Goal: Task Accomplishment & Management: Use online tool/utility

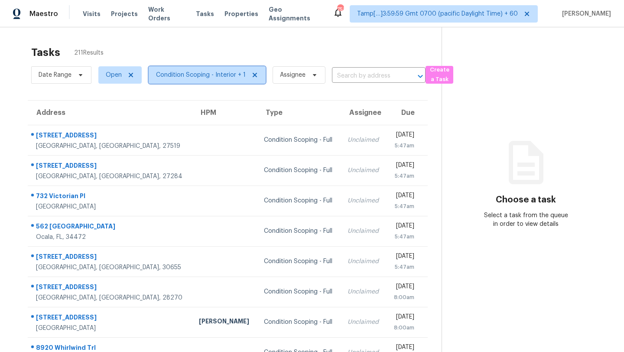
click at [200, 78] on span "Condition Scoping - Interior + 1" at bounding box center [201, 75] width 90 height 9
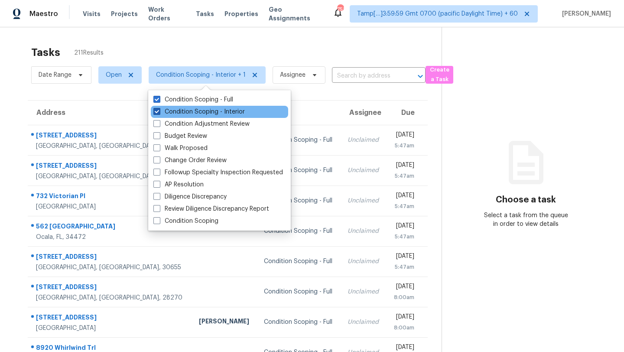
click at [198, 114] on label "Condition Scoping - Interior" at bounding box center [198, 111] width 91 height 9
click at [159, 113] on input "Condition Scoping - Interior" at bounding box center [156, 110] width 6 height 6
checkbox input "false"
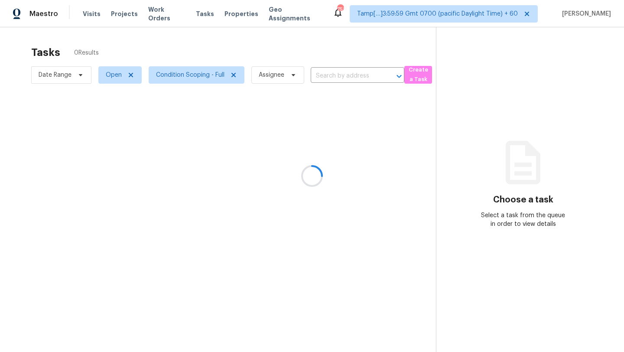
click at [246, 41] on div at bounding box center [312, 176] width 624 height 352
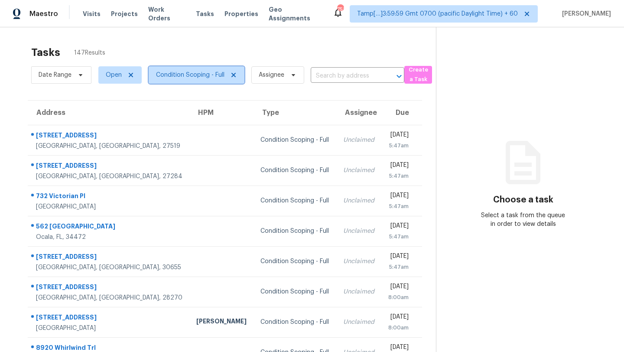
click at [170, 69] on span "Condition Scoping - Full" at bounding box center [197, 74] width 96 height 17
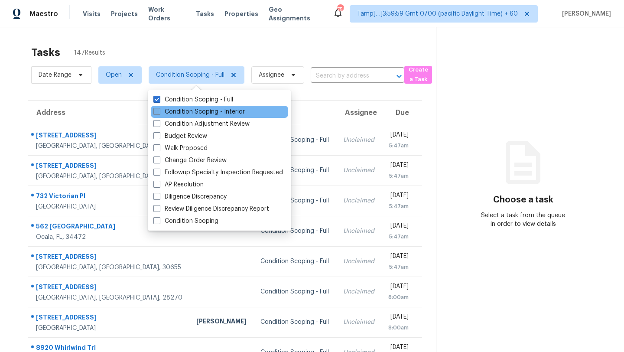
click at [171, 113] on label "Condition Scoping - Interior" at bounding box center [198, 111] width 91 height 9
click at [159, 113] on input "Condition Scoping - Interior" at bounding box center [156, 110] width 6 height 6
checkbox input "true"
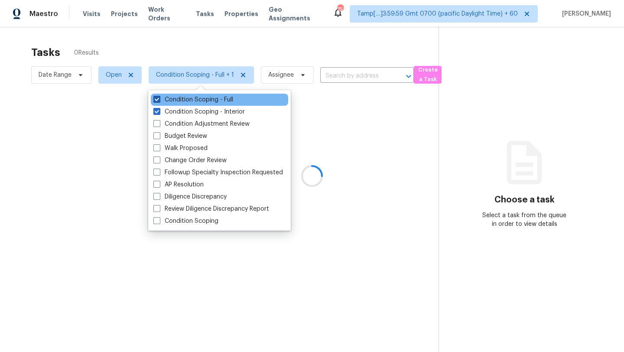
click at [170, 100] on label "Condition Scoping - Full" at bounding box center [193, 99] width 80 height 9
click at [159, 100] on input "Condition Scoping - Full" at bounding box center [156, 98] width 6 height 6
checkbox input "false"
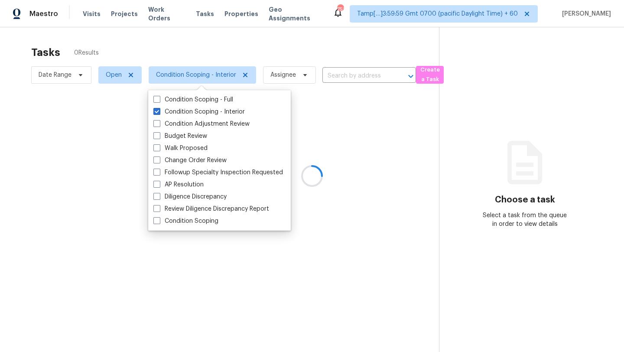
click at [213, 46] on div at bounding box center [312, 176] width 624 height 352
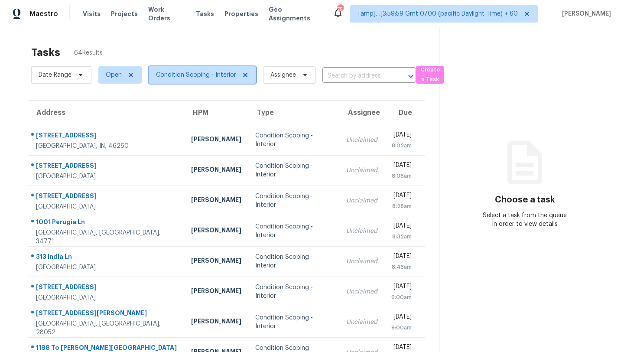
click at [201, 79] on span "Condition Scoping - Interior" at bounding box center [196, 75] width 80 height 9
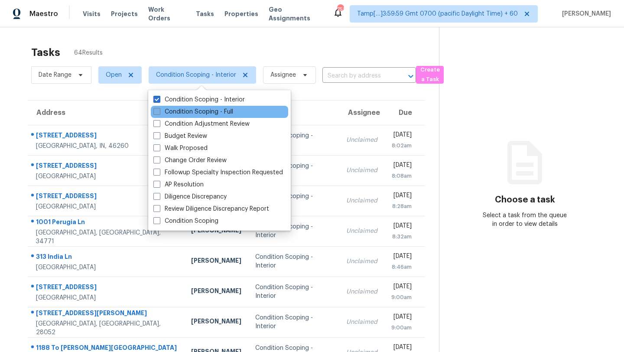
click at [195, 112] on label "Condition Scoping - Full" at bounding box center [193, 111] width 80 height 9
click at [159, 112] on input "Condition Scoping - Full" at bounding box center [156, 110] width 6 height 6
checkbox input "true"
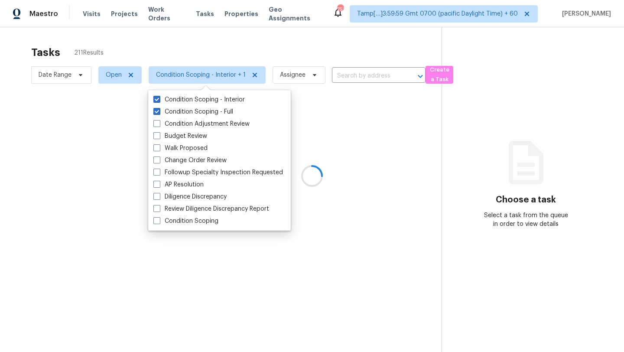
click at [218, 54] on div at bounding box center [312, 176] width 624 height 352
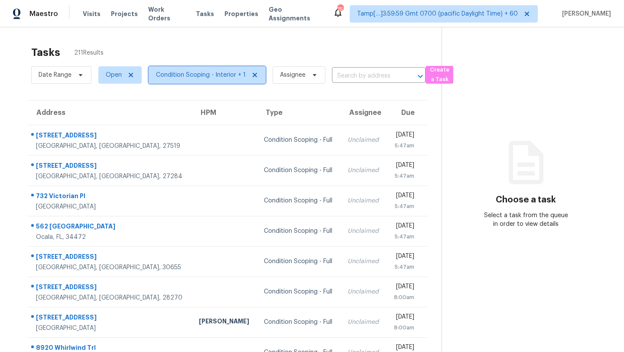
click at [207, 79] on span "Condition Scoping - Interior + 1" at bounding box center [201, 75] width 90 height 9
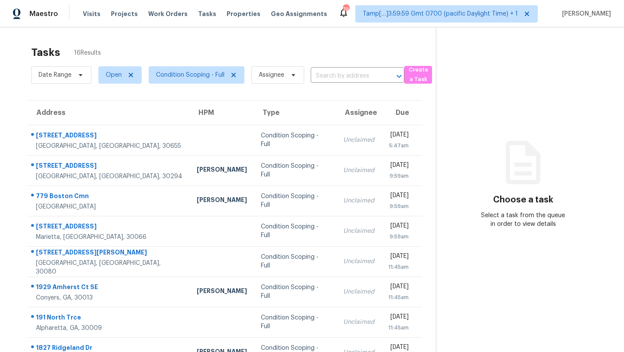
scroll to position [99, 0]
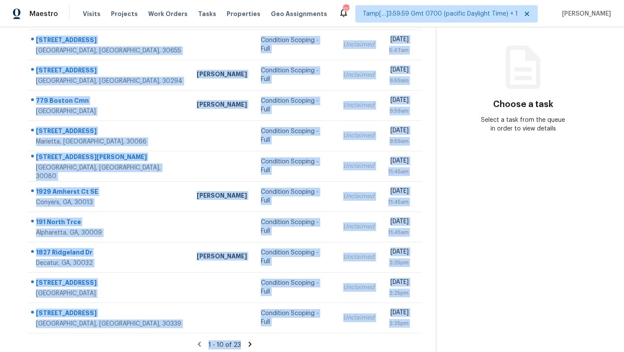
scroll to position [99, 0]
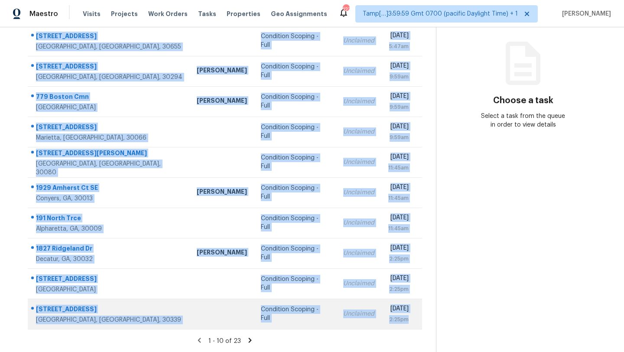
drag, startPoint x: 29, startPoint y: 128, endPoint x: 408, endPoint y: 324, distance: 426.7
click at [408, 324] on tbody "325 Magnolia Ln Monroe, GA, 30655 Condition Scoping - Full Unclaimed Wed, Sep 3…" at bounding box center [225, 177] width 394 height 303
copy tbody "325 Magnolia Ln Monroe, GA, 30655 Condition Scoping - Full Unclaimed Wed, Sep 3…"
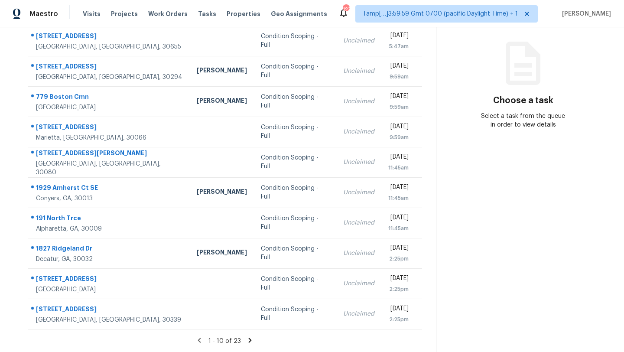
click at [249, 339] on icon at bounding box center [250, 340] width 3 height 5
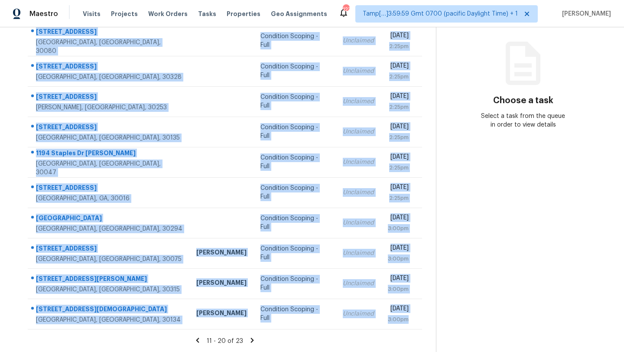
drag, startPoint x: 31, startPoint y: 54, endPoint x: 414, endPoint y: 329, distance: 471.9
click at [414, 329] on section "Tasks 23 Results Date Range Open Condition Scoping - Full Assignee ​ Create a T…" at bounding box center [225, 147] width 422 height 410
copy tbody "2773 Farmstead Rd SE Smyrna, GA, 30080 Condition Scoping - Full Unclaimed Wed, …"
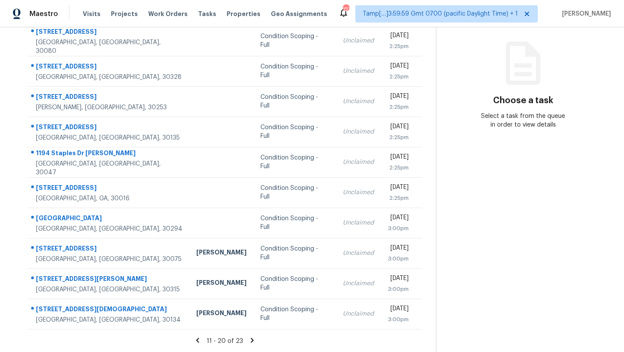
click at [252, 338] on icon at bounding box center [252, 340] width 8 height 8
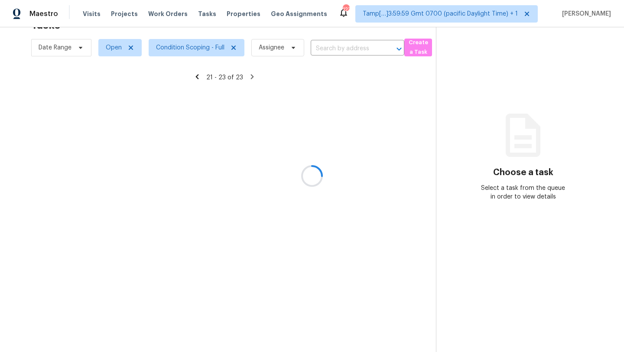
scroll to position [27, 0]
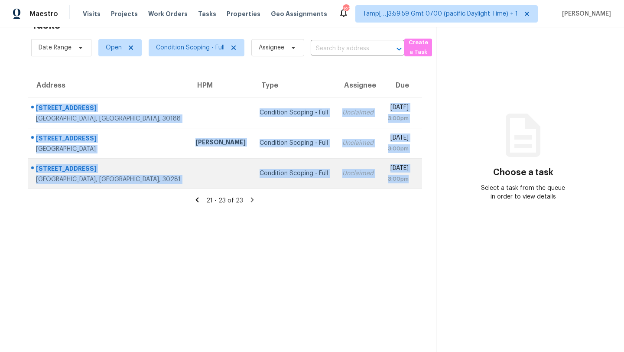
drag, startPoint x: 29, startPoint y: 100, endPoint x: 419, endPoint y: 181, distance: 398.7
click at [419, 181] on tbody "366 Cherryhill Ln Woodstock, GA, 30188 Condition Scoping - Full Unclaimed Wed, …" at bounding box center [225, 142] width 394 height 91
copy tbody "366 Cherryhill Ln Woodstock, GA, 30188 Condition Scoping - Full Unclaimed Wed, …"
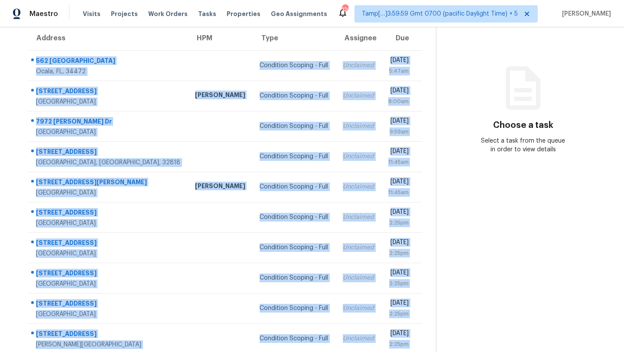
scroll to position [99, 0]
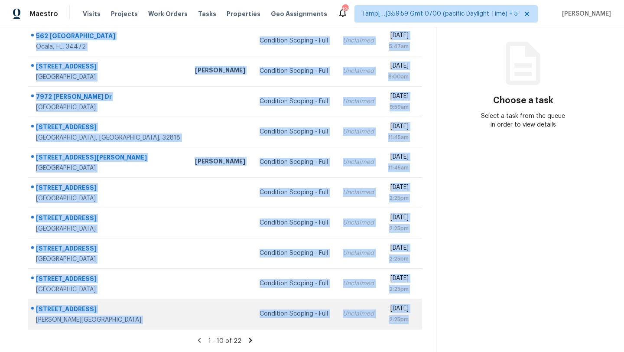
drag, startPoint x: 30, startPoint y: 130, endPoint x: 412, endPoint y: 320, distance: 426.9
click at [412, 320] on tbody "562 Silver Course Loop Ocala, FL, 34472 Condition Scoping - Full Unclaimed Wed,…" at bounding box center [225, 177] width 394 height 303
copy tbody "562 Silver Course Loop Ocala, FL, 34472 Condition Scoping - Full Unclaimed Wed,…"
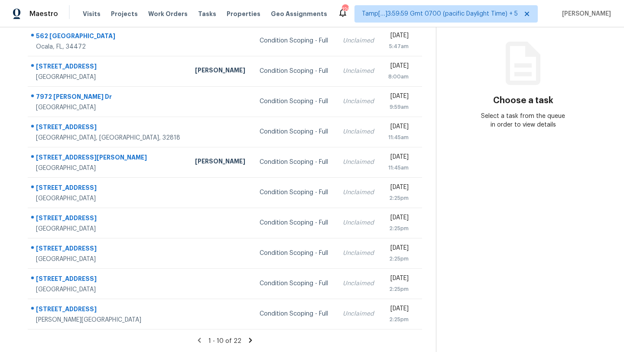
click at [251, 339] on icon at bounding box center [251, 340] width 8 height 8
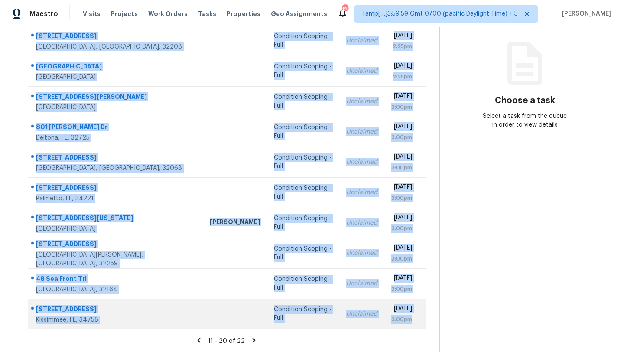
drag, startPoint x: 30, startPoint y: 57, endPoint x: 417, endPoint y: 319, distance: 467.0
click at [417, 319] on tbody "568 W 67th St Jacksonville, FL, 32208 Condition Scoping - Full Unclaimed Wed, S…" at bounding box center [227, 177] width 398 height 303
copy tbody "568 W 67th St Jacksonville, FL, 32208 Condition Scoping - Full Unclaimed Wed, S…"
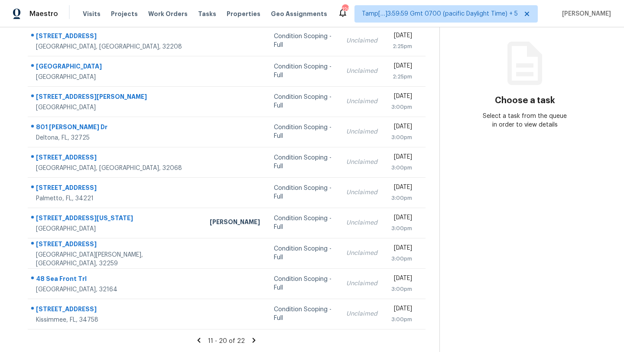
click at [252, 340] on icon at bounding box center [254, 340] width 8 height 8
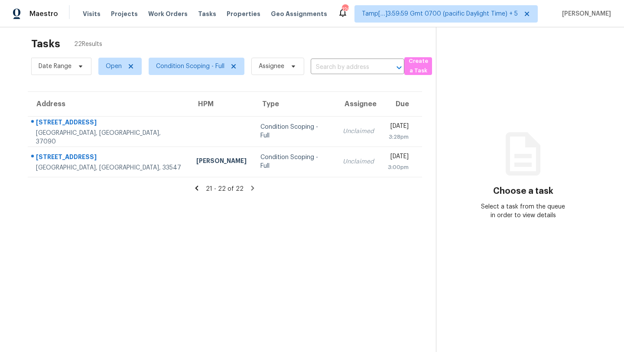
scroll to position [4, 0]
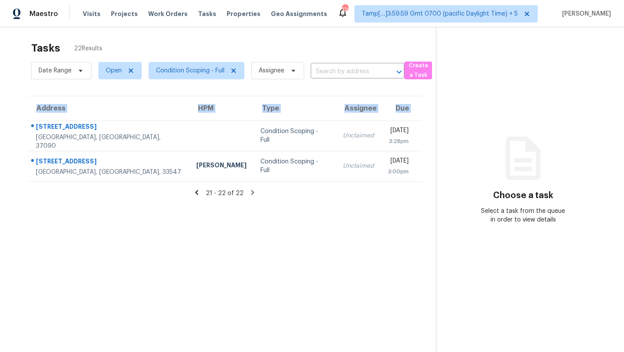
drag, startPoint x: 31, startPoint y: 124, endPoint x: 427, endPoint y: 178, distance: 399.7
click at [427, 178] on div "Address HPM Type Assignee Due 100 Villa Cir Lebanon, TN, 37090 Condition Scopin…" at bounding box center [225, 139] width 422 height 86
copy table "Address HPM Type Assignee Due"
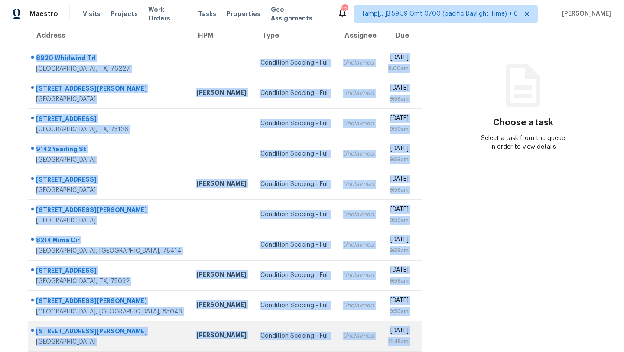
scroll to position [99, 0]
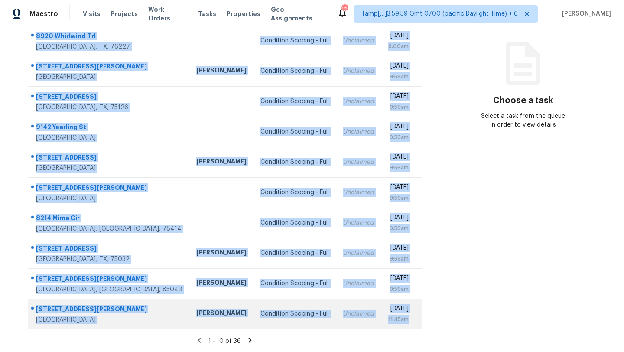
drag, startPoint x: 30, startPoint y: 125, endPoint x: 417, endPoint y: 319, distance: 432.5
click at [417, 320] on tbody "8920 Whirlwind [GEOGRAPHIC_DATA][PERSON_NAME] Condition Scoping - Full Unclaime…" at bounding box center [225, 177] width 394 height 303
copy tbody "8920 Whirlwind Trl Aubrey, TX, 76227 Condition Scoping - Full Unclaimed Wed, Se…"
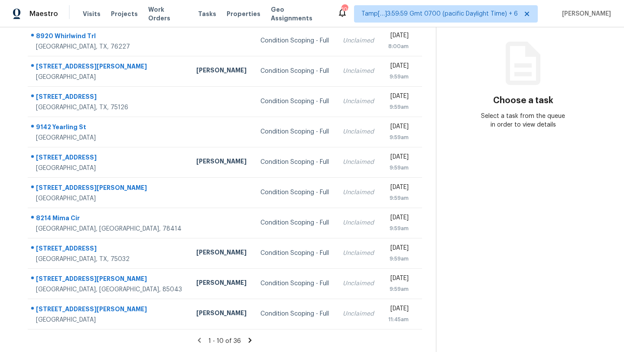
click at [252, 340] on icon at bounding box center [250, 340] width 8 height 8
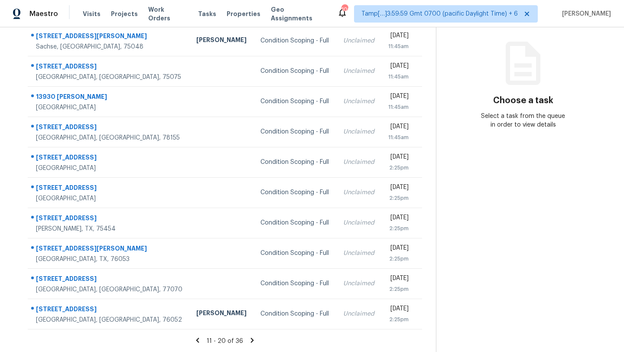
drag, startPoint x: 29, startPoint y: 130, endPoint x: 428, endPoint y: 328, distance: 445.4
click at [428, 328] on div "Address HPM Type Assignee Due 3564 Leigh Ct Sachse, TX, 75048 Brad Limes Condit…" at bounding box center [225, 165] width 422 height 328
copy table "Address HPM Type Assignee Due"
click at [251, 341] on icon at bounding box center [252, 340] width 3 height 5
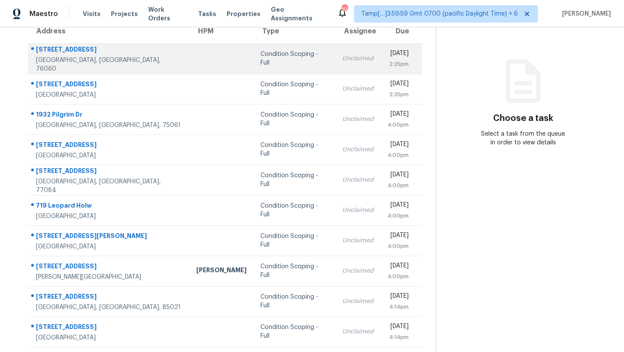
scroll to position [81, 0]
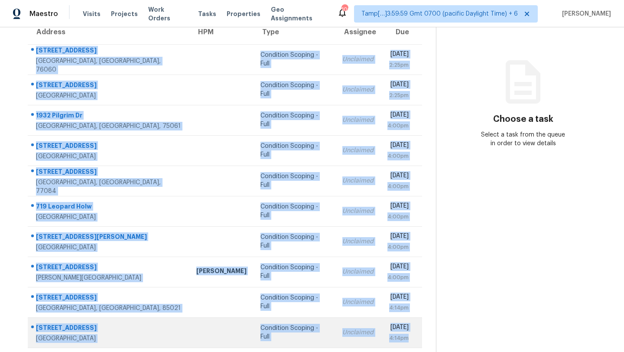
drag, startPoint x: 31, startPoint y: 48, endPoint x: 411, endPoint y: 346, distance: 482.9
click at [411, 346] on tbody "405 Fountain Ct Kennedale, TX, 76060 Condition Scoping - Full Unclaimed Wed, Se…" at bounding box center [225, 195] width 394 height 303
copy tbody "405 Fountain Ct Kennedale, TX, 76060 Condition Scoping - Full Unclaimed Wed, Se…"
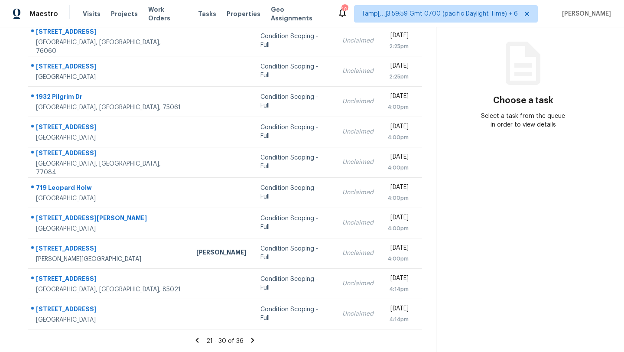
click at [251, 339] on icon at bounding box center [252, 340] width 3 height 5
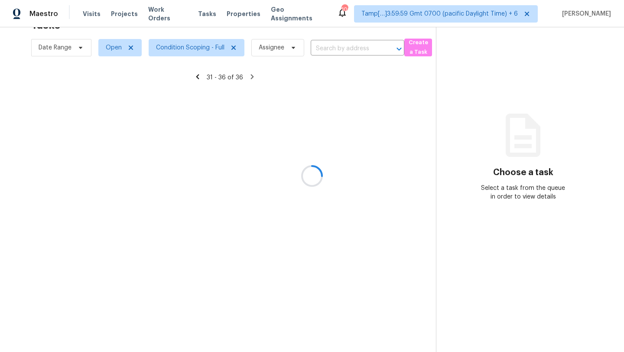
scroll to position [27, 0]
click at [155, 216] on div at bounding box center [312, 176] width 624 height 352
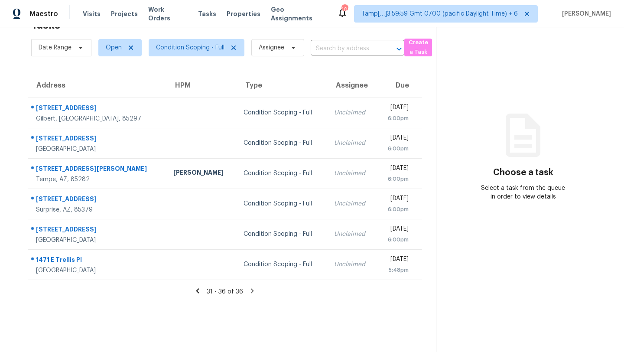
scroll to position [19, 0]
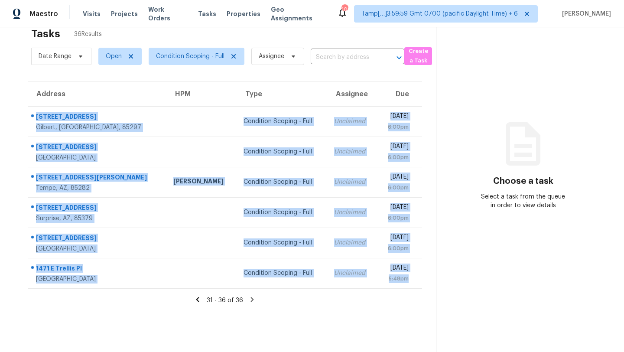
drag, startPoint x: 29, startPoint y: 110, endPoint x: 415, endPoint y: 291, distance: 426.2
click at [415, 291] on section "Tasks 36 Results Date Range Open Condition Scoping - Full Assignee ​ Create a T…" at bounding box center [225, 192] width 422 height 338
copy tbody "3376 E Warbler Rd Gilbert, AZ, 85297 Condition Scoping - Full Unclaimed Wed, Se…"
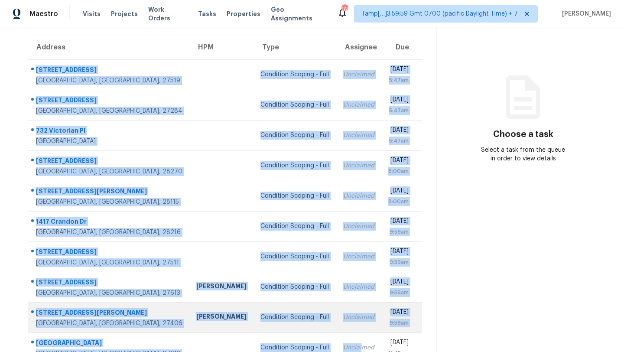
scroll to position [99, 0]
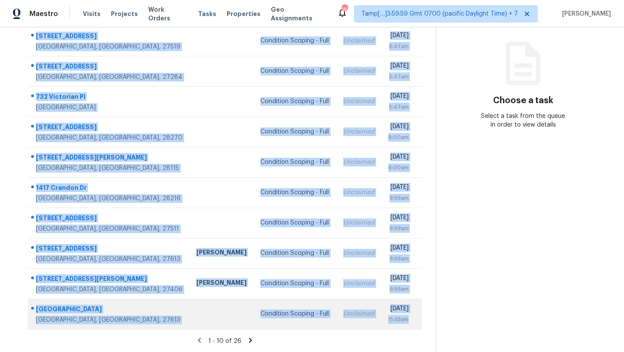
drag, startPoint x: 31, startPoint y: 126, endPoint x: 411, endPoint y: 321, distance: 427.4
click at [411, 321] on tbody "408 Indian Elm Ln Cary, NC, 27519 Condition Scoping - Full Unclaimed Wed, Sep 3…" at bounding box center [225, 177] width 394 height 303
copy tbody "408 Indian Elm Ln Cary, NC, 27519 Condition Scoping - Full Unclaimed Wed, Sep 3…"
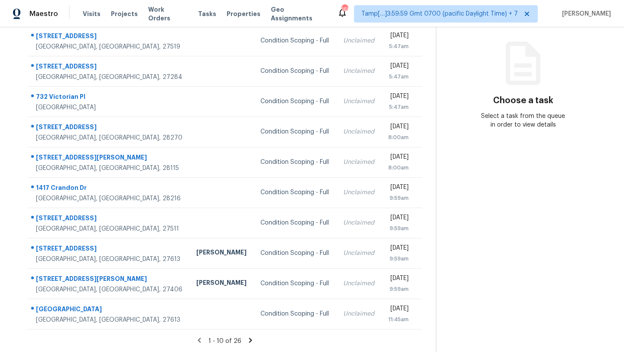
click at [249, 335] on section "Tasks 26 Results Date Range Open Condition Scoping - Full Assignee ​ Create a T…" at bounding box center [225, 147] width 422 height 410
click at [249, 343] on icon at bounding box center [251, 340] width 8 height 8
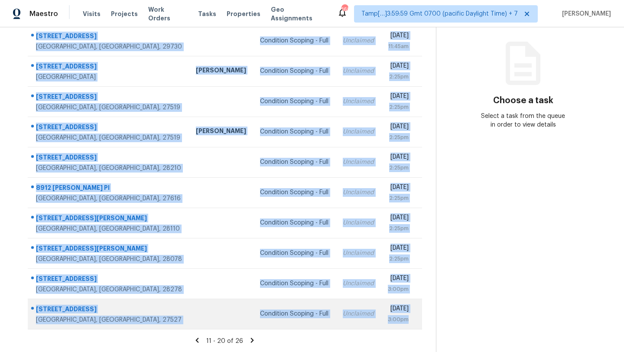
drag, startPoint x: 29, startPoint y: 101, endPoint x: 411, endPoint y: 321, distance: 440.4
click at [411, 321] on tbody "1241 Red River Rd Rock Hill, SC, 29730 Condition Scoping - Full Unclaimed Wed, …" at bounding box center [225, 177] width 394 height 303
copy tbody "1241 Red River Rd Rock Hill, SC, 29730 Condition Scoping - Full Unclaimed Wed, …"
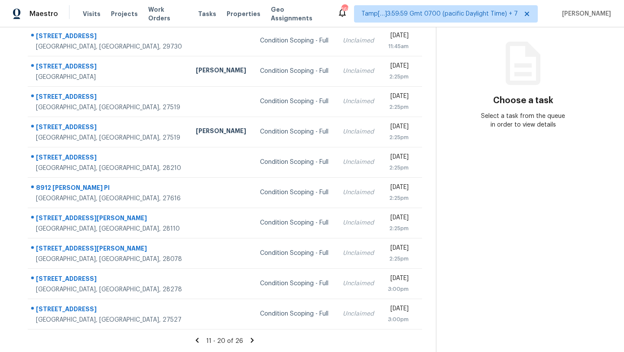
click at [250, 331] on section "Tasks 26 Results Date Range Open Condition Scoping - Full Assignee ​ Create a T…" at bounding box center [225, 147] width 422 height 410
click at [251, 341] on icon at bounding box center [252, 340] width 3 height 5
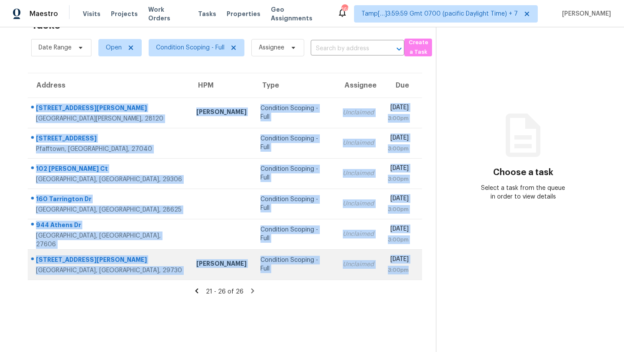
drag, startPoint x: 31, startPoint y: 103, endPoint x: 410, endPoint y: 272, distance: 415.0
click at [410, 272] on tbody "201 Bennett Trail Dr Mount Holly, NC, 28120 Ryan Carder Condition Scoping - Ful…" at bounding box center [225, 188] width 394 height 182
copy tbody "201 Bennett Trail Dr Mount Holly, NC, 28120 Ryan Carder Condition Scoping - Ful…"
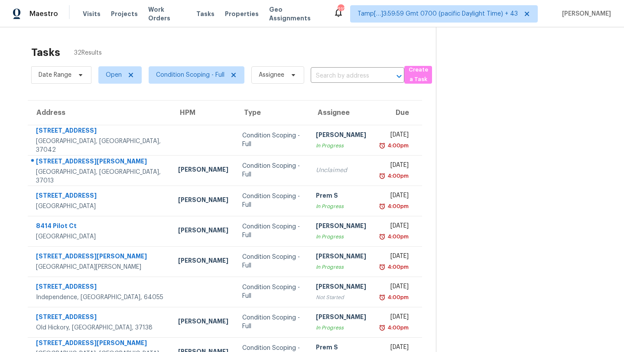
scroll to position [21, 0]
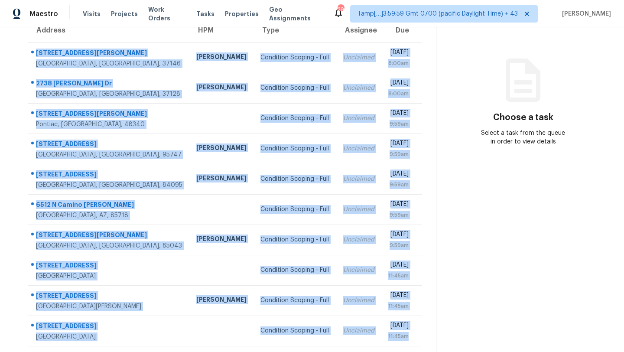
scroll to position [99, 0]
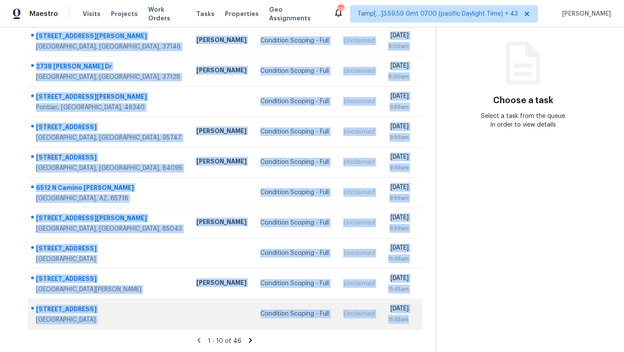
drag, startPoint x: 29, startPoint y: 73, endPoint x: 419, endPoint y: 318, distance: 460.3
click at [419, 318] on tbody "[STREET_ADDRESS][PERSON_NAME] [PERSON_NAME] Condition Scoping - Full Unclaimed …" at bounding box center [225, 177] width 394 height 303
copy tbody "[STREET_ADDRESS][PERSON_NAME] [PERSON_NAME] Condition Scoping - Full Unclaimed …"
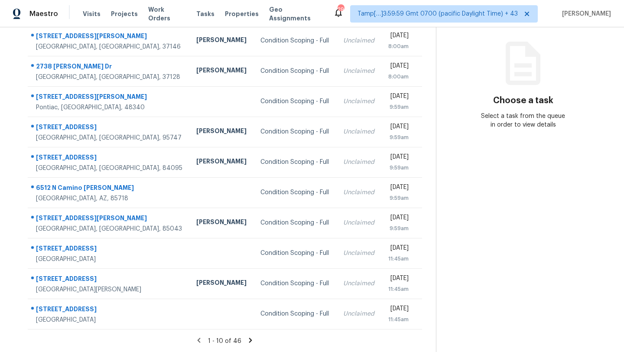
click at [250, 341] on icon at bounding box center [251, 340] width 8 height 8
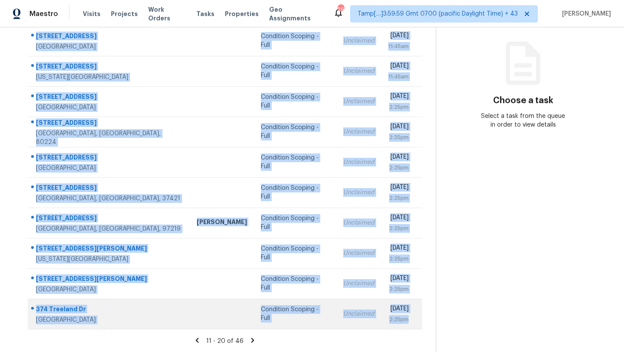
drag, startPoint x: 31, startPoint y: 45, endPoint x: 418, endPoint y: 315, distance: 472.2
click at [418, 315] on tbody "[STREET_ADDRESS][PERSON_NAME] Condition Scoping - Full Unclaimed [DATE] 11:45am…" at bounding box center [225, 177] width 394 height 303
copy tbody "[STREET_ADDRESS][PERSON_NAME] Condition Scoping - Full Unclaimed [DATE] 11:45am…"
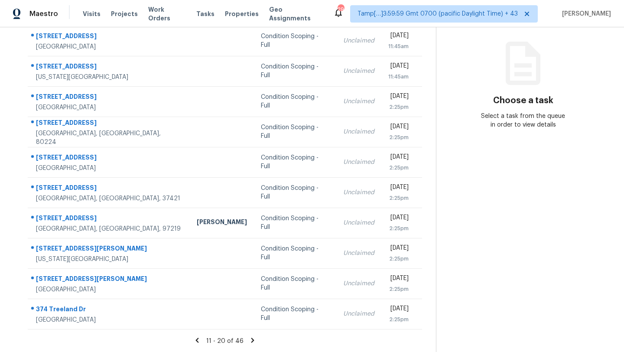
click at [252, 338] on icon at bounding box center [253, 340] width 8 height 8
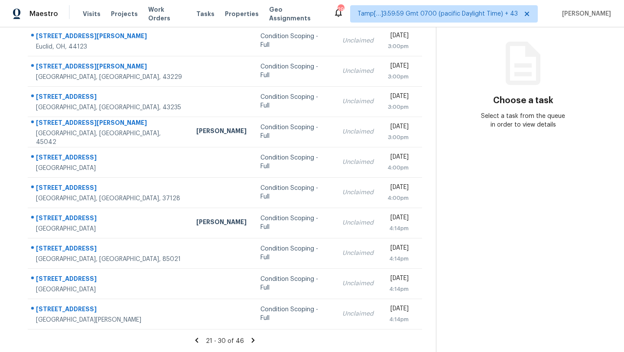
drag, startPoint x: 30, startPoint y: 79, endPoint x: 423, endPoint y: 322, distance: 461.9
click at [423, 322] on div "Address HPM Type Assignee Due 23981 Devoe Ave Euclid, OH, 44123 Condition Scopi…" at bounding box center [225, 165] width 422 height 328
copy table "Address HPM Type Assignee Due"
click at [253, 341] on icon at bounding box center [253, 340] width 8 height 8
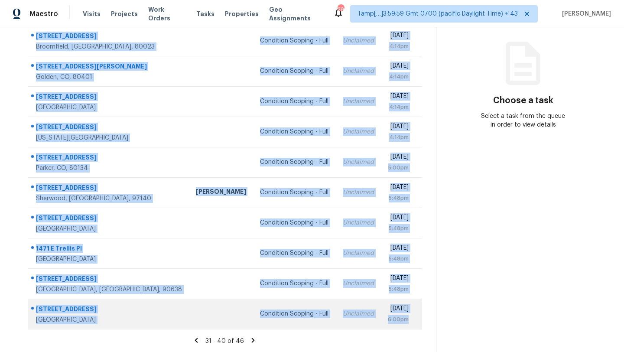
drag, startPoint x: 31, startPoint y: 57, endPoint x: 416, endPoint y: 323, distance: 467.5
click at [416, 323] on tbody "4490 Castle Ln Broomfield, CO, 80023 Condition Scoping - Full Unclaimed Wed, Se…" at bounding box center [225, 177] width 394 height 303
copy tbody "4490 Castle Ln Broomfield, CO, 80023 Condition Scoping - Full Unclaimed Wed, Se…"
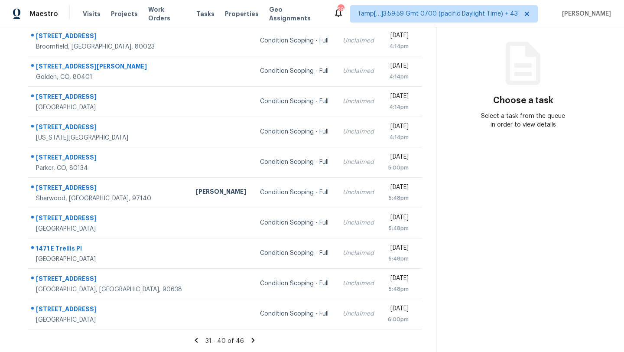
click at [253, 337] on icon at bounding box center [253, 340] width 8 height 8
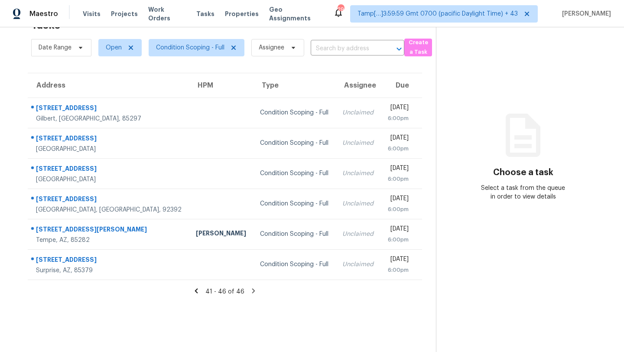
scroll to position [2, 0]
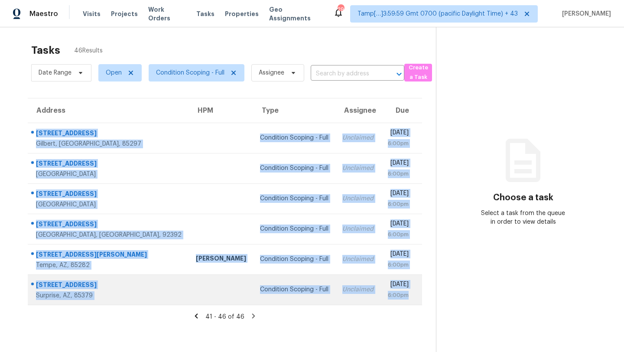
drag, startPoint x: 29, startPoint y: 129, endPoint x: 418, endPoint y: 302, distance: 425.1
click at [418, 302] on tbody "3376 E Warbler Rd Gilbert, AZ, 85297 Condition Scoping - Full Unclaimed Wed, Se…" at bounding box center [225, 214] width 394 height 182
copy tbody "3376 E Warbler Rd Gilbert, AZ, 85297 Condition Scoping - Full Unclaimed Wed, Se…"
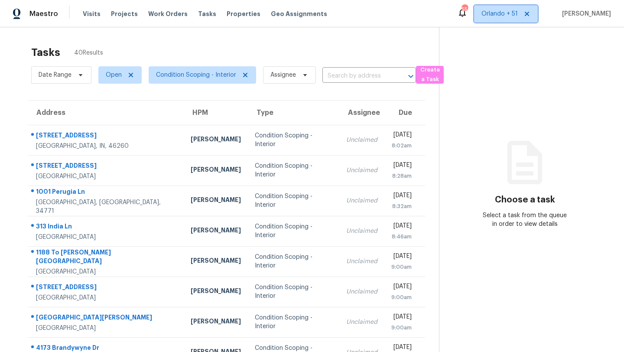
click at [518, 11] on span "Orlando + 51" at bounding box center [499, 14] width 36 height 9
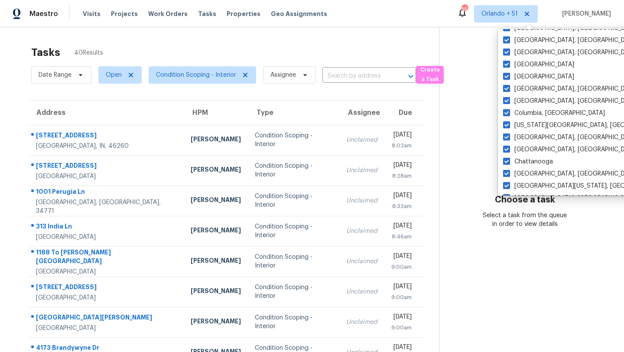
scroll to position [390, 0]
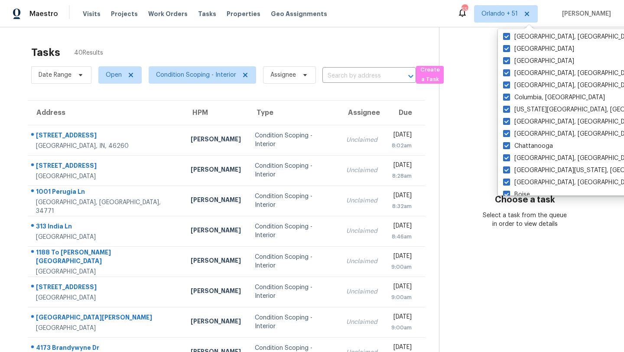
click at [222, 39] on div "Tasks 40 Results Date Range Open Condition Scoping - Interior Assignee ​ Create…" at bounding box center [312, 239] width 624 height 424
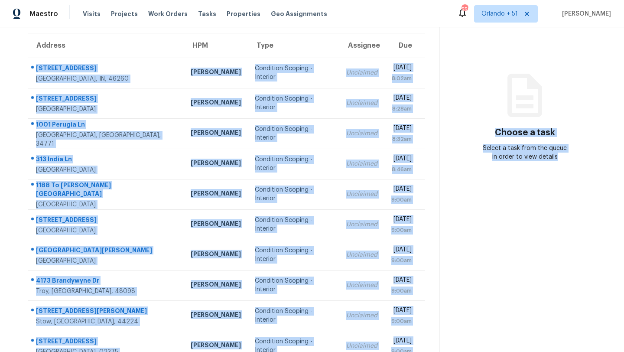
scroll to position [99, 0]
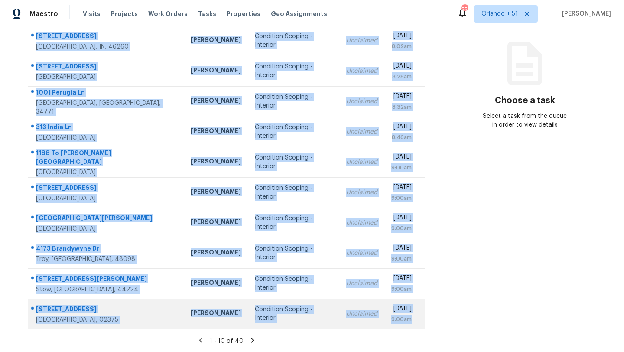
drag, startPoint x: 30, startPoint y: 92, endPoint x: 415, endPoint y: 321, distance: 448.2
click at [415, 321] on tbody "7459 Harcourt Rd Indianapolis, IN, 46260 Isaul Martinez Condition Scoping - Int…" at bounding box center [226, 177] width 397 height 303
copy tbody "7459 Harcourt Rd Indianapolis, IN, 46260 Isaul Martinez Condition Scoping - Int…"
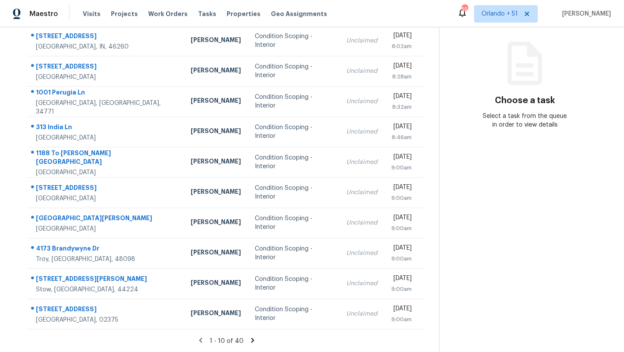
click at [249, 341] on icon at bounding box center [253, 340] width 8 height 8
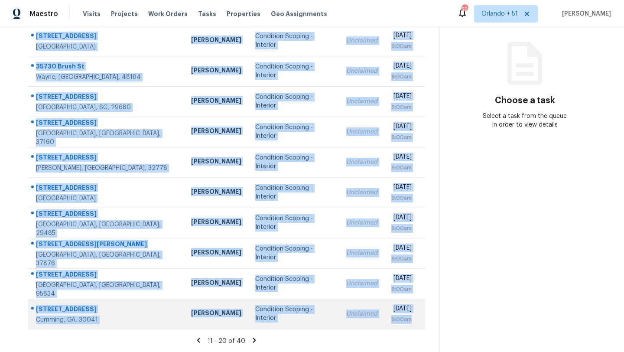
drag, startPoint x: 29, startPoint y: 114, endPoint x: 417, endPoint y: 319, distance: 439.2
click at [417, 320] on tbody "955 Juniper St NE Unit 4112 Atlanta, GA, 30309 Juan Lozano Condition Scoping - …" at bounding box center [226, 177] width 397 height 303
copy tbody "955 Juniper St NE Unit 4112 Atlanta, GA, 30309 Juan Lozano Condition Scoping - …"
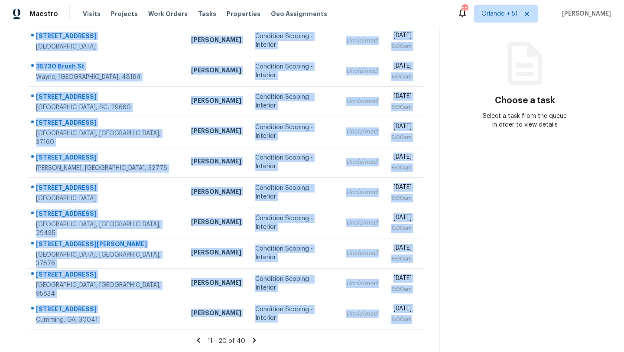
copy tbody "955 Juniper St NE Unit 4112 Atlanta, GA, 30309 Juan Lozano Condition Scoping - …"
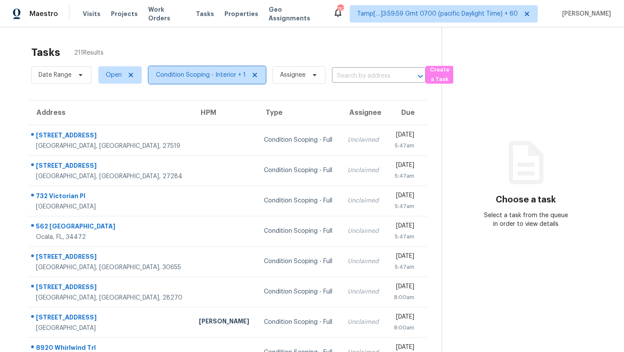
click at [196, 75] on span "Condition Scoping - Interior + 1" at bounding box center [201, 75] width 90 height 9
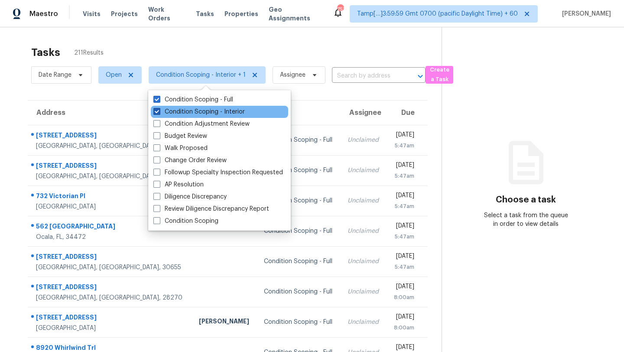
click at [196, 110] on label "Condition Scoping - Interior" at bounding box center [198, 111] width 91 height 9
click at [159, 110] on input "Condition Scoping - Interior" at bounding box center [156, 110] width 6 height 6
checkbox input "false"
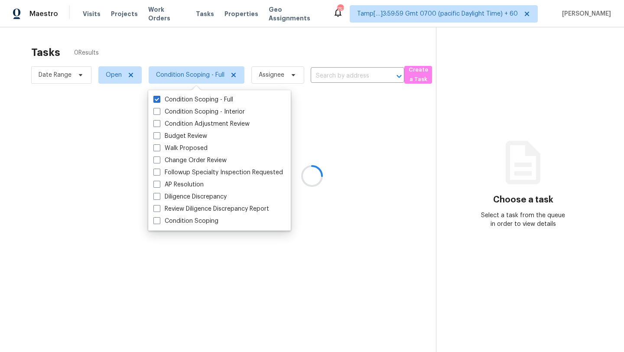
click at [216, 55] on div at bounding box center [312, 176] width 624 height 352
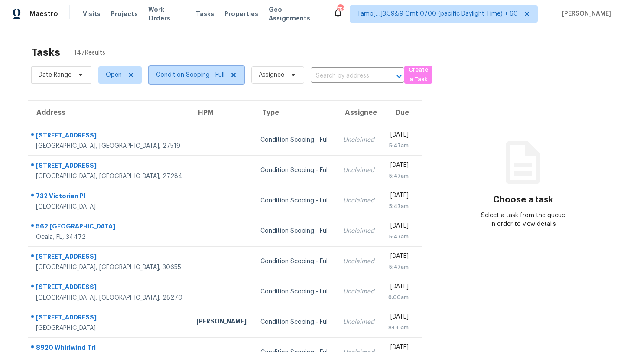
click at [190, 72] on span "Condition Scoping - Full" at bounding box center [190, 75] width 68 height 9
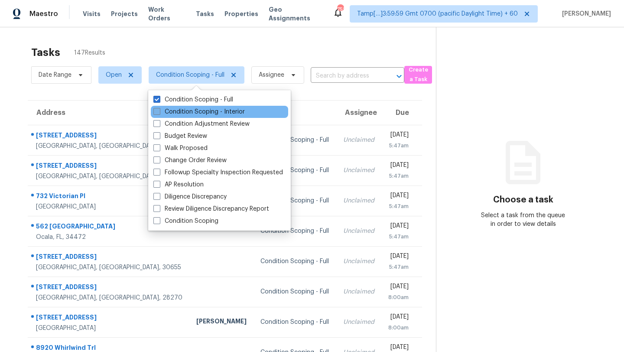
click at [189, 115] on label "Condition Scoping - Interior" at bounding box center [198, 111] width 91 height 9
click at [159, 113] on input "Condition Scoping - Interior" at bounding box center [156, 110] width 6 height 6
checkbox input "true"
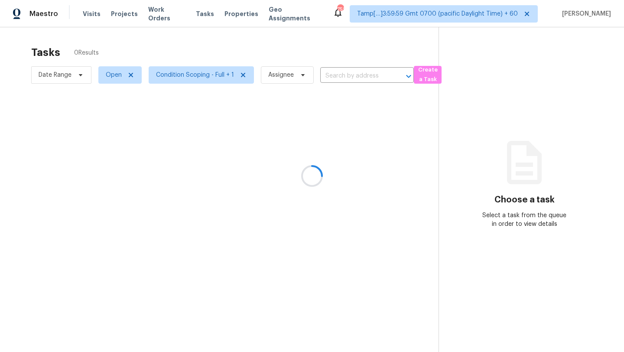
click at [178, 51] on div at bounding box center [312, 176] width 624 height 352
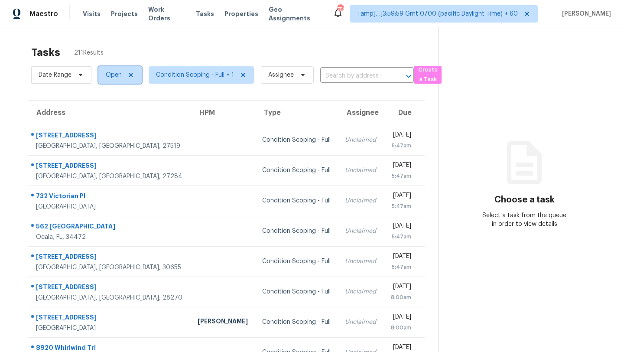
click at [114, 78] on span "Open" at bounding box center [114, 75] width 16 height 9
click at [113, 122] on label "Blocked" at bounding box center [120, 124] width 34 height 9
click at [109, 122] on input "Blocked" at bounding box center [106, 123] width 6 height 6
checkbox input "true"
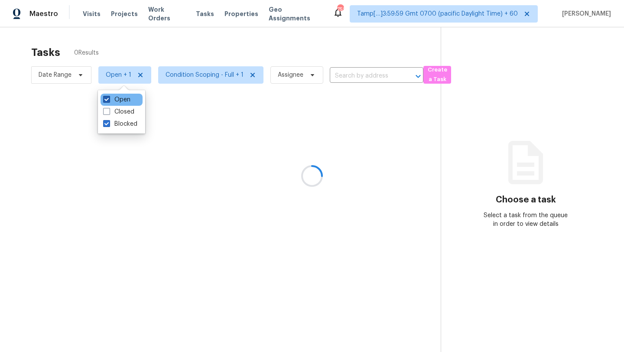
click at [114, 102] on label "Open" at bounding box center [116, 99] width 27 height 9
click at [109, 101] on input "Open" at bounding box center [106, 98] width 6 height 6
checkbox input "false"
click at [146, 57] on div at bounding box center [312, 176] width 624 height 352
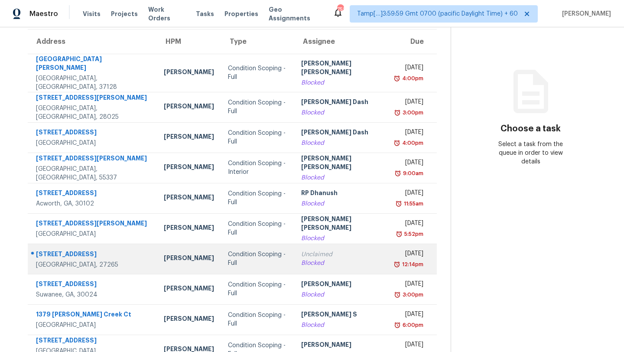
scroll to position [55, 0]
